Goal: Information Seeking & Learning: Learn about a topic

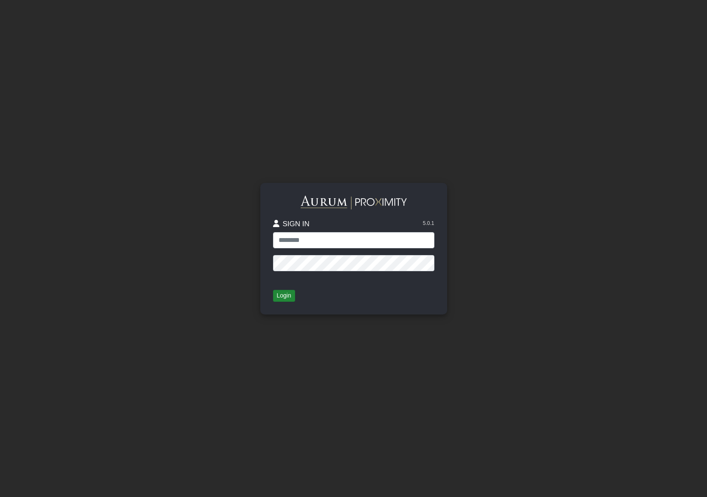
type input "*****"
click at [283, 296] on button "Login" at bounding box center [284, 296] width 22 height 12
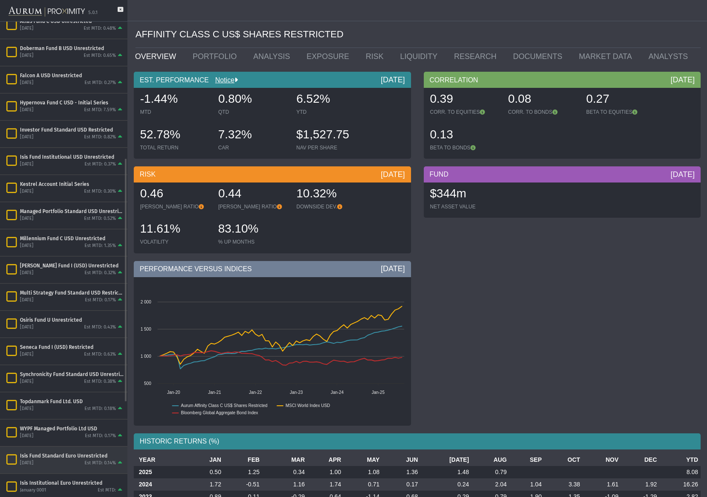
scroll to position [266, 0]
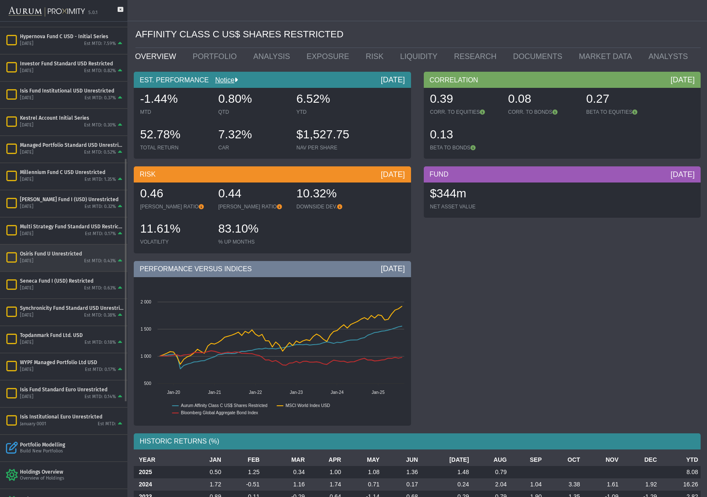
click at [37, 255] on div "Osiris Fund U Unrestricted" at bounding box center [72, 254] width 104 height 7
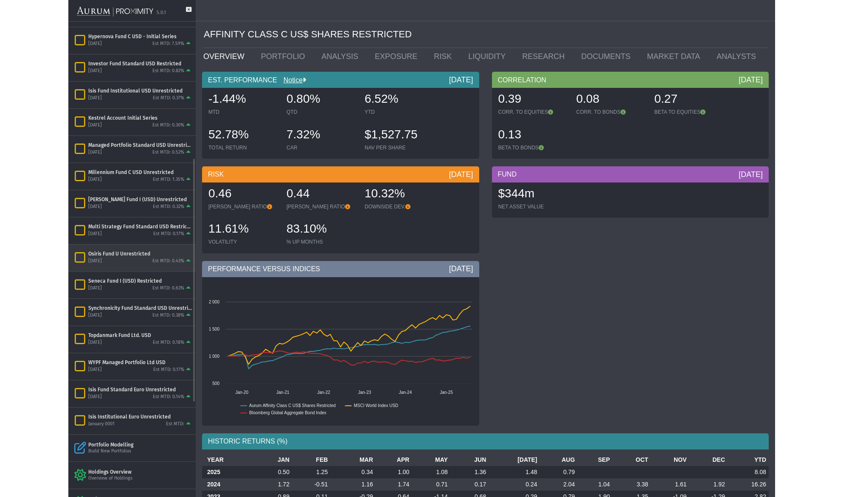
scroll to position [266, 0]
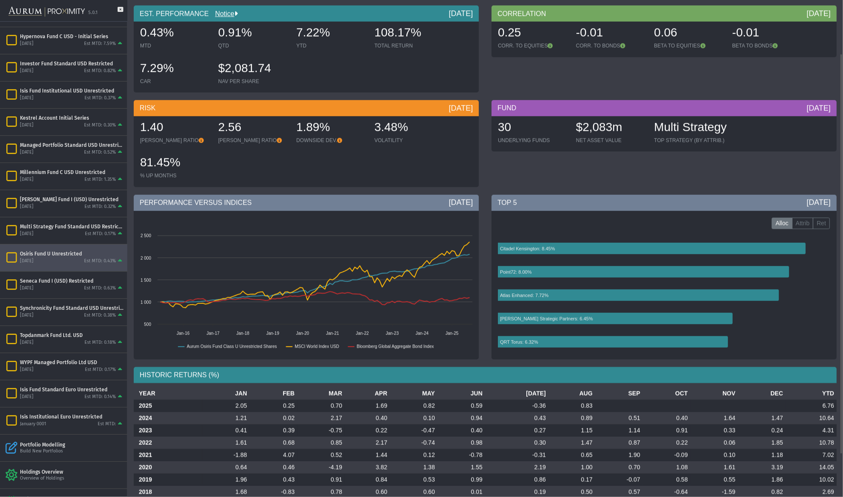
scroll to position [119, 0]
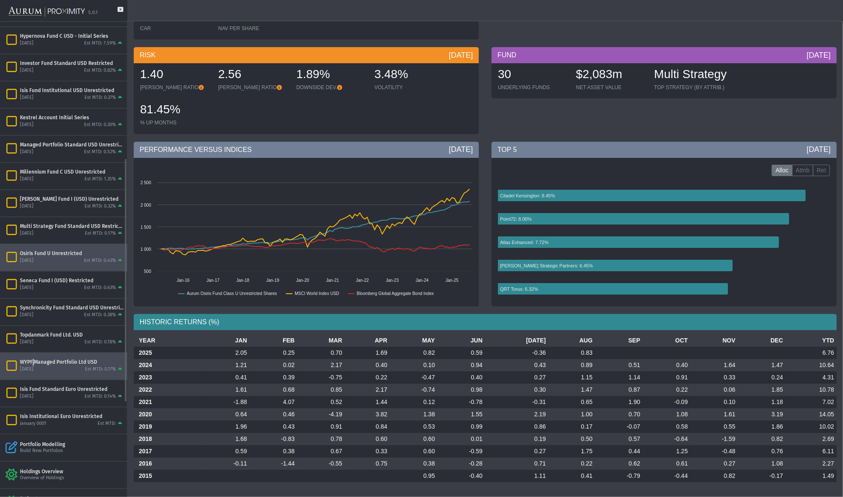
click at [32, 366] on div "WYPF Managed Portfolio Ltd USD" at bounding box center [72, 362] width 104 height 7
